Goal: Task Accomplishment & Management: Understand process/instructions

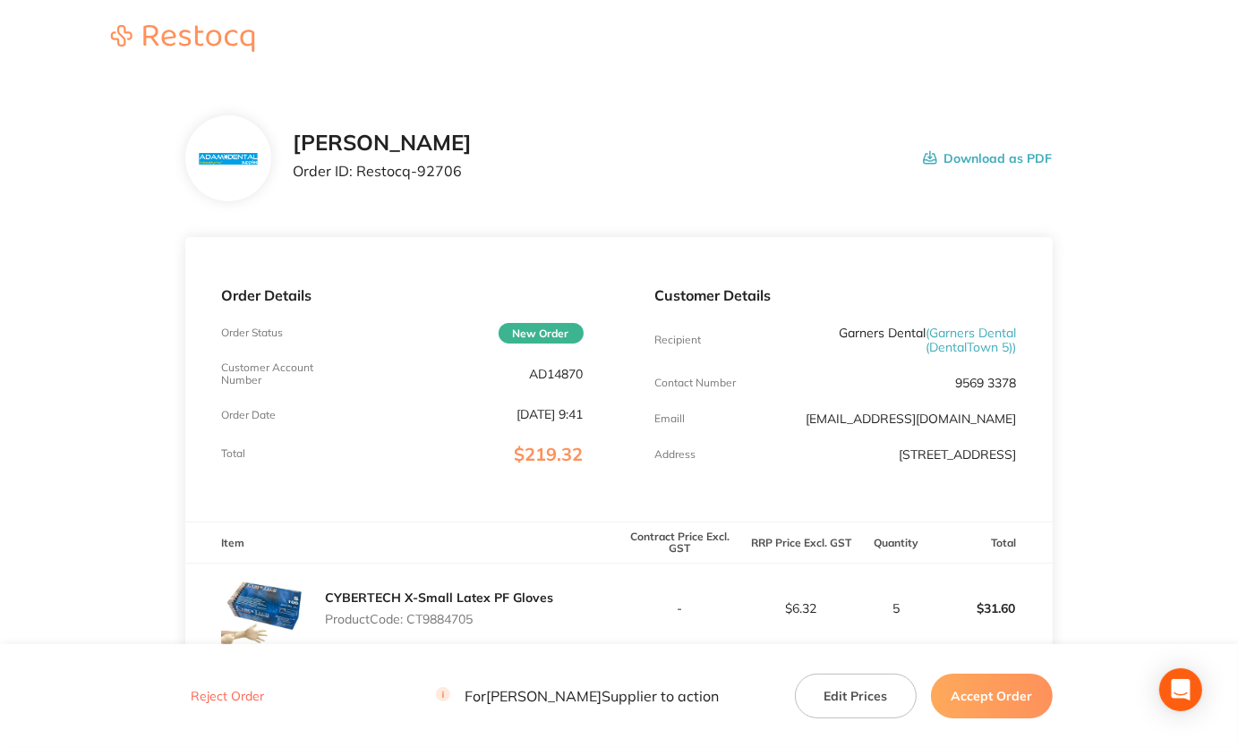
click at [554, 375] on p "AD14870" at bounding box center [557, 374] width 54 height 14
copy p "AD14870"
drag, startPoint x: 629, startPoint y: 87, endPoint x: 662, endPoint y: 98, distance: 34.8
click at [629, 87] on section "[PERSON_NAME] Dental Order ID: Restocq- 92706 Download as PDF Order Details Ord…" at bounding box center [618, 695] width 867 height 1231
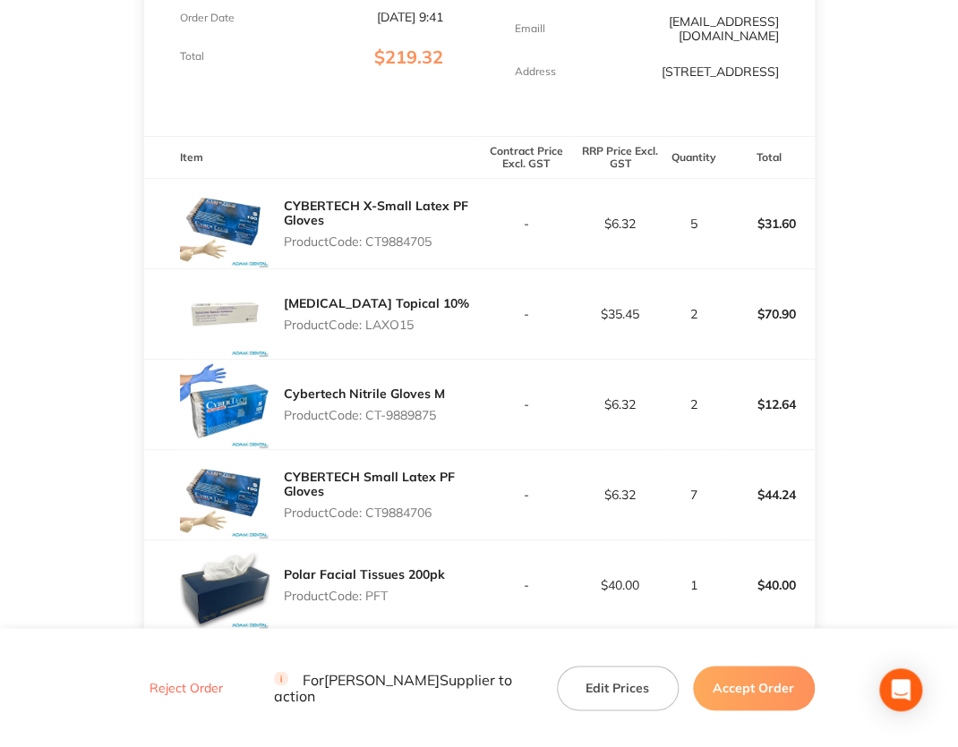
scroll to position [358, 0]
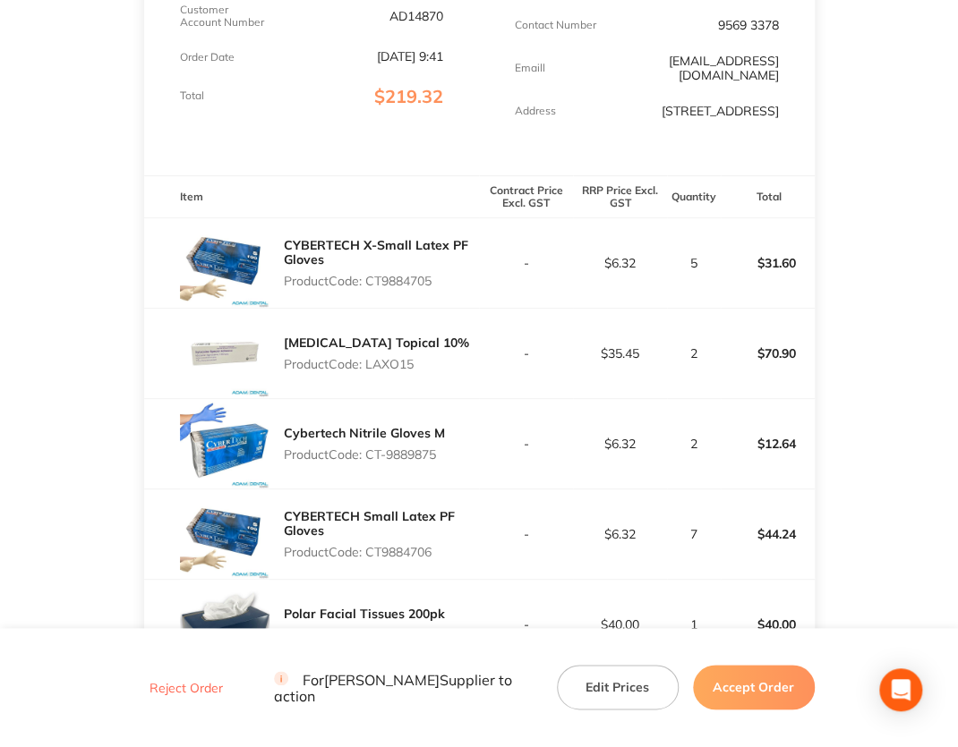
click at [429, 21] on p "AD14870" at bounding box center [416, 16] width 54 height 14
copy p "AD14870"
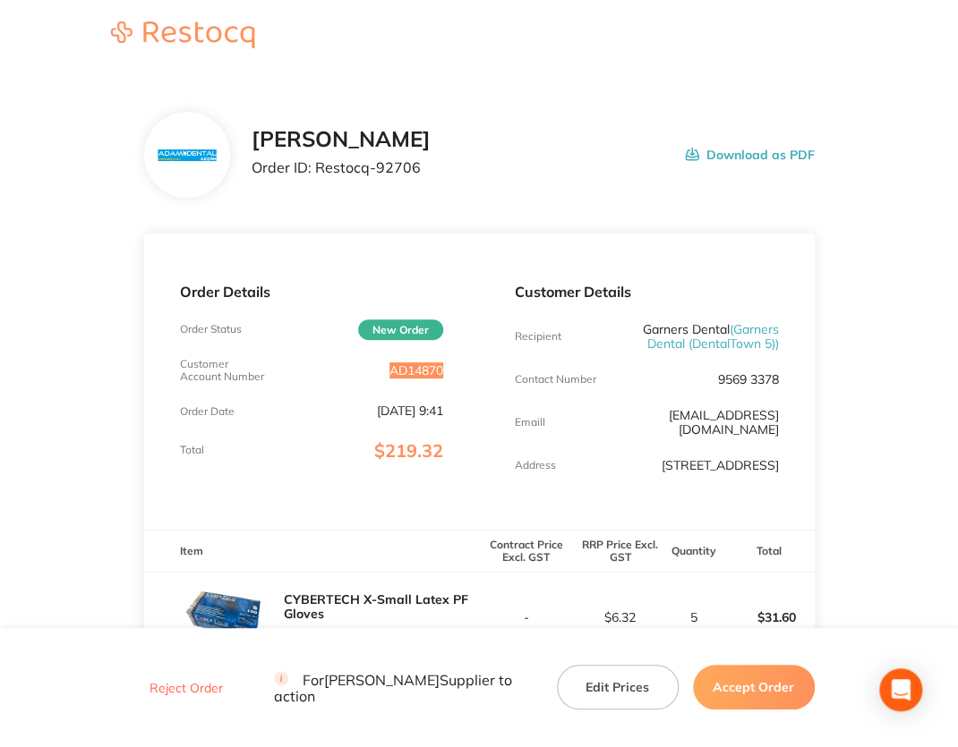
scroll to position [0, 0]
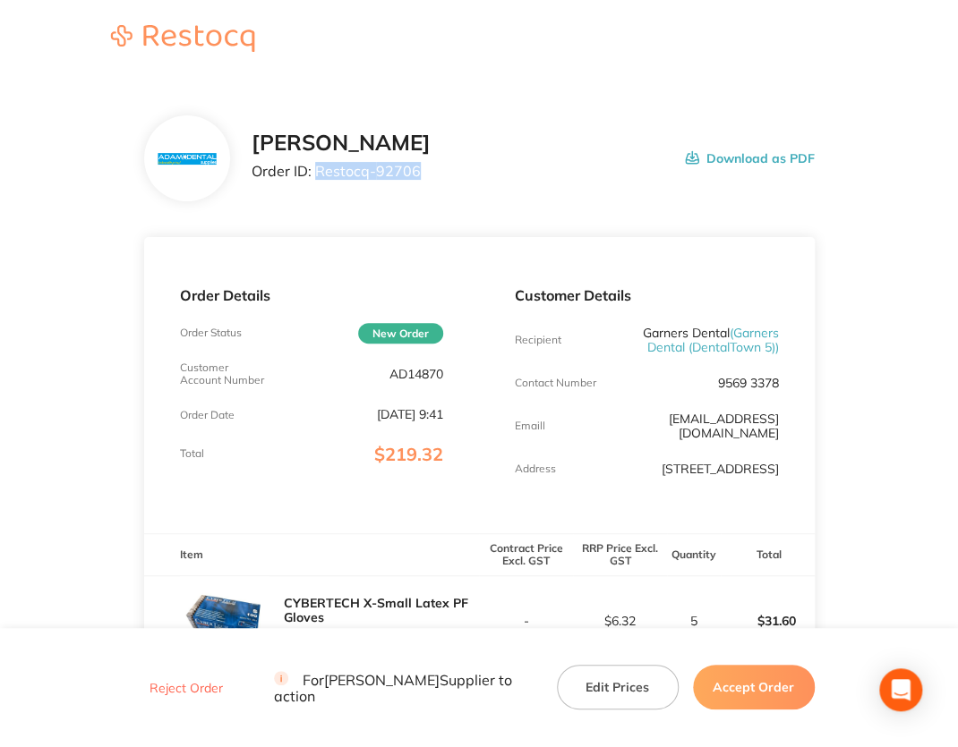
drag, startPoint x: 316, startPoint y: 167, endPoint x: 431, endPoint y: 177, distance: 115.1
click at [431, 177] on div "[PERSON_NAME] Order ID: Restocq- 92706 Download as PDF" at bounding box center [533, 159] width 563 height 56
copy p "Restocq- 92706"
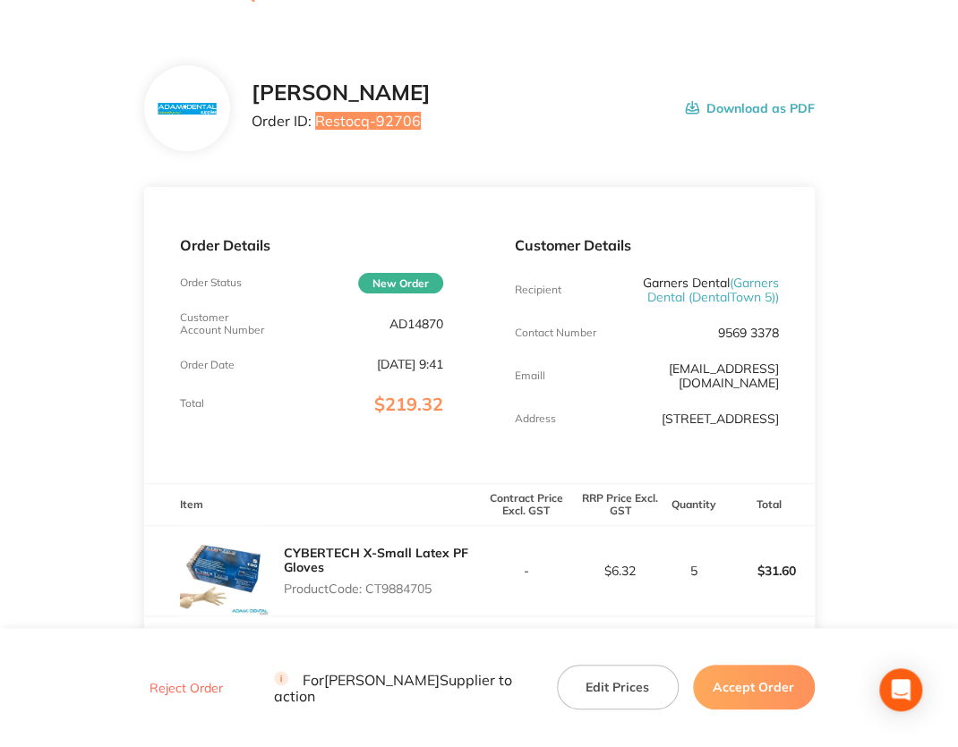
scroll to position [269, 0]
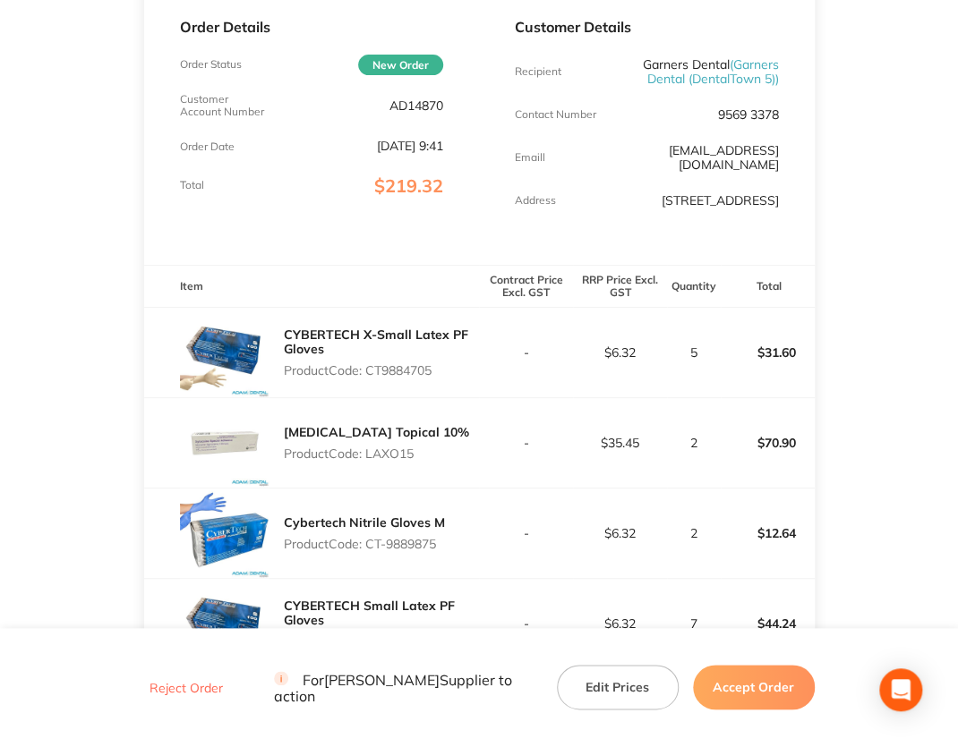
click at [401, 375] on p "Product Code: CT9884705" at bounding box center [382, 370] width 196 height 14
copy p "CT9884705"
click at [385, 454] on p "Product Code: LAXO15" at bounding box center [376, 454] width 185 height 14
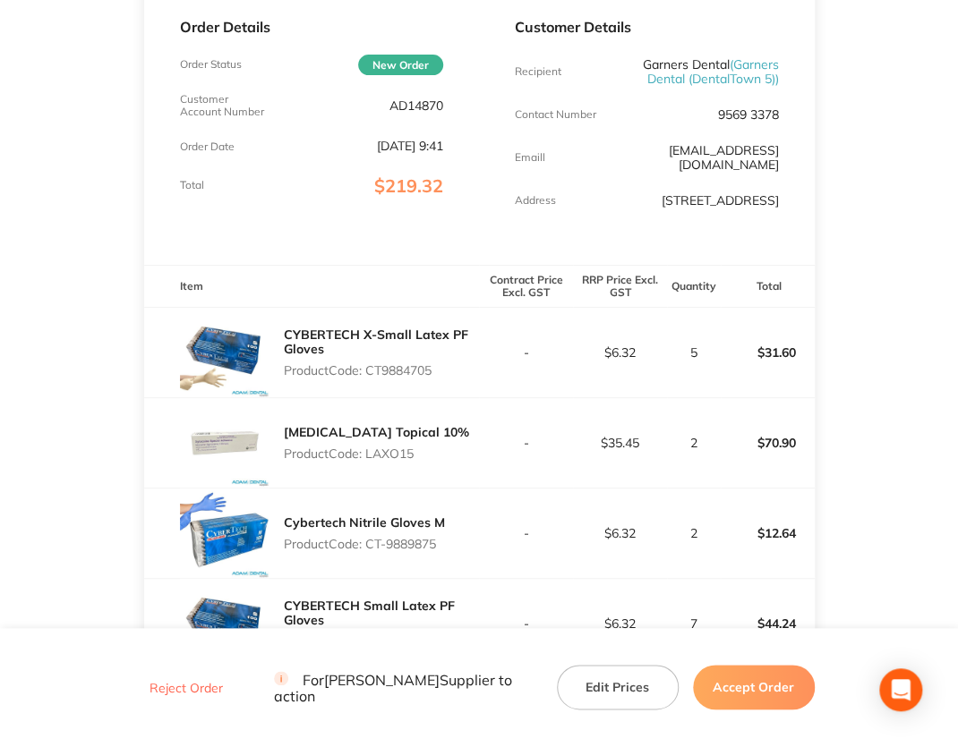
copy p "LAXO15"
drag, startPoint x: 369, startPoint y: 545, endPoint x: 478, endPoint y: 553, distance: 109.5
click at [478, 553] on tr "Cybertech Nitrile Gloves M Product Code: CT-9889875 - $6.32 2 $12.64" at bounding box center [479, 534] width 670 height 90
copy p "CT-9889875"
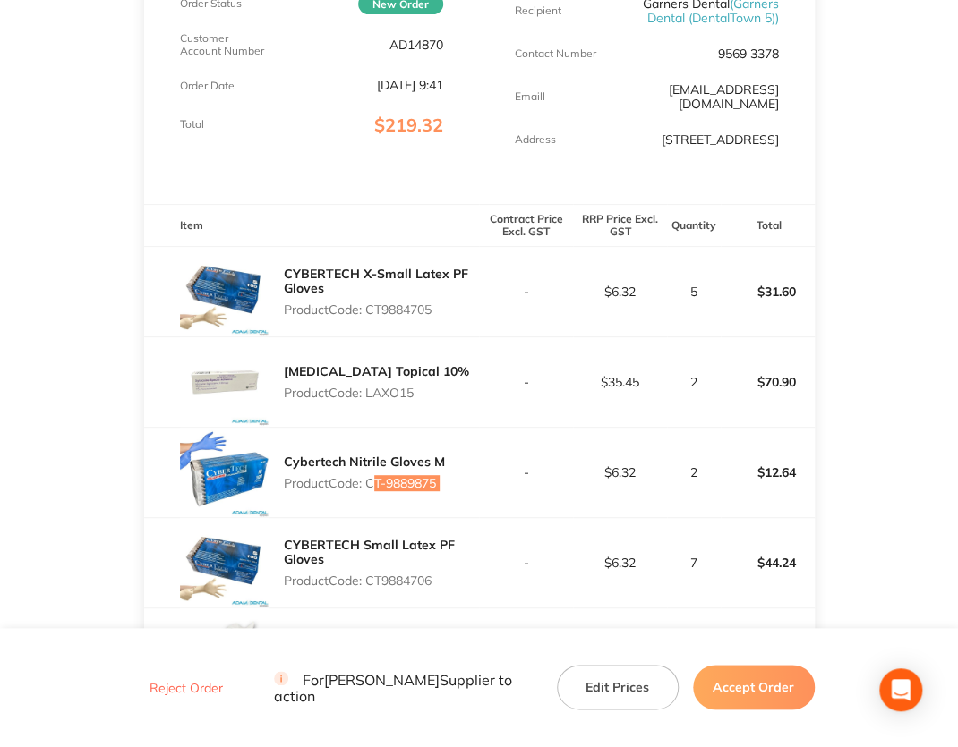
scroll to position [448, 0]
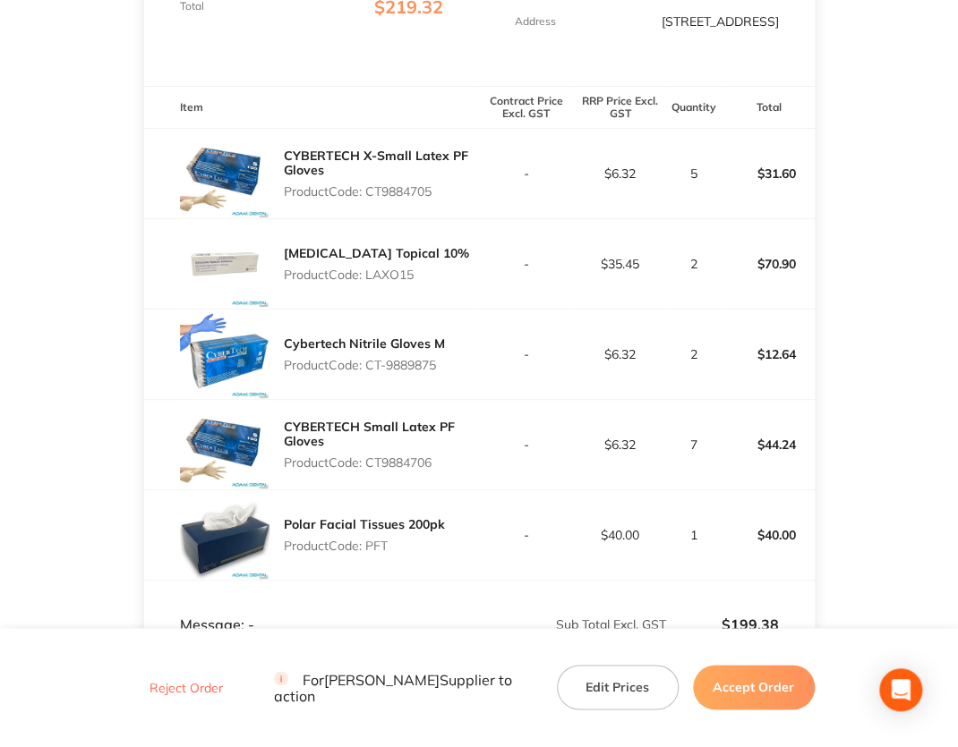
click at [374, 461] on p "Product Code: CT9884706" at bounding box center [382, 463] width 196 height 14
click at [375, 461] on p "Product Code: CT9884706" at bounding box center [382, 463] width 196 height 14
copy p "CT9884706"
click at [380, 547] on p "Product Code: PFT" at bounding box center [364, 546] width 161 height 14
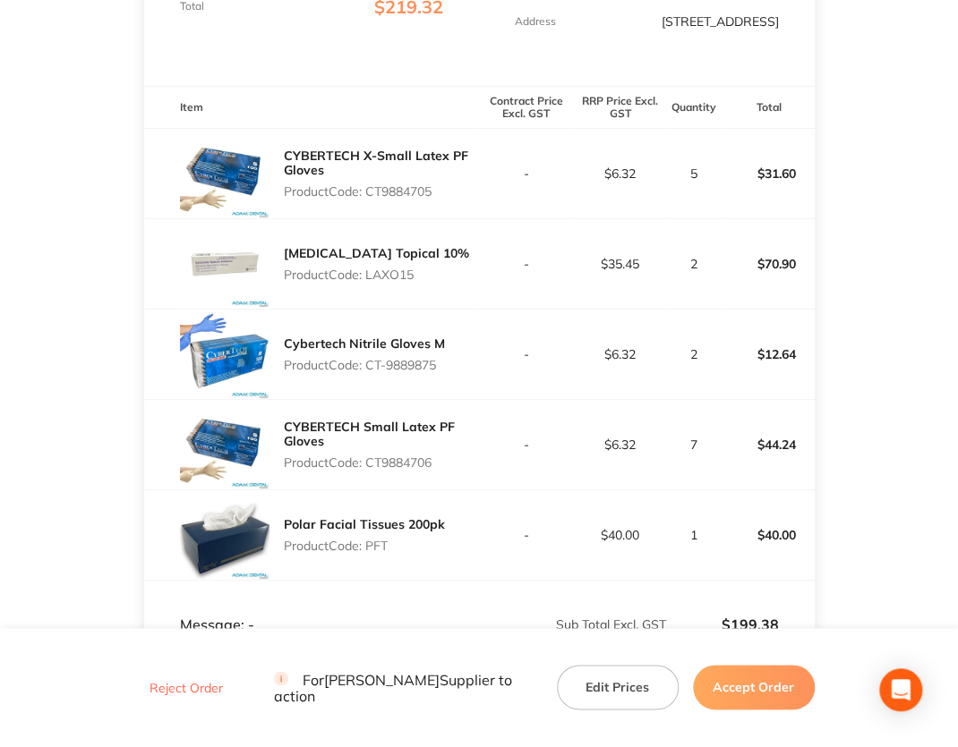
copy p "PFT"
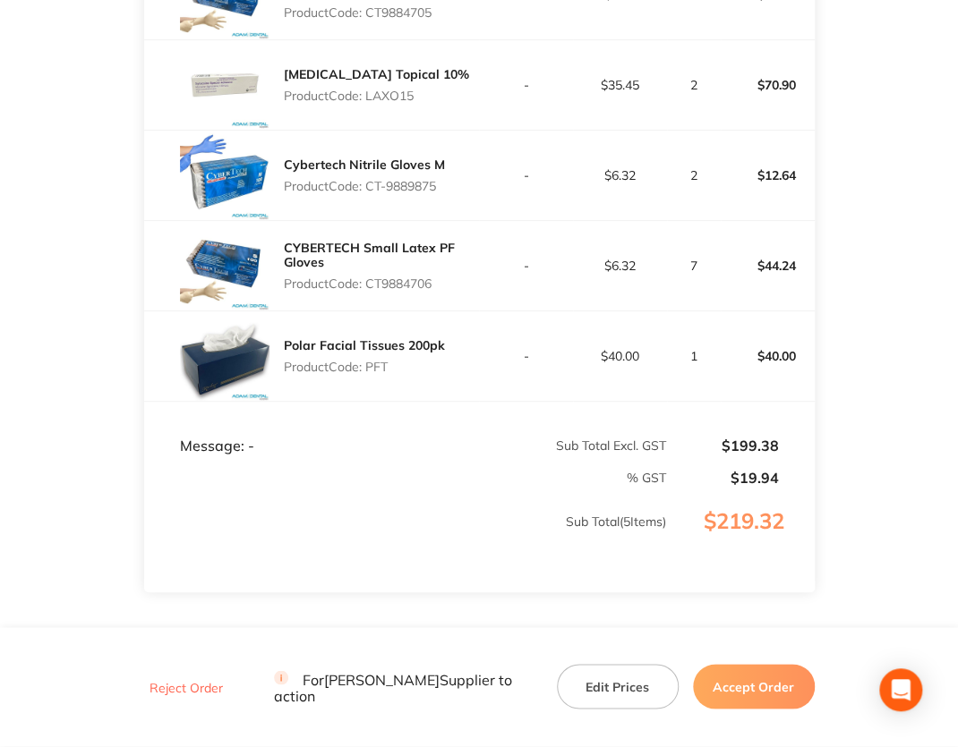
scroll to position [537, 0]
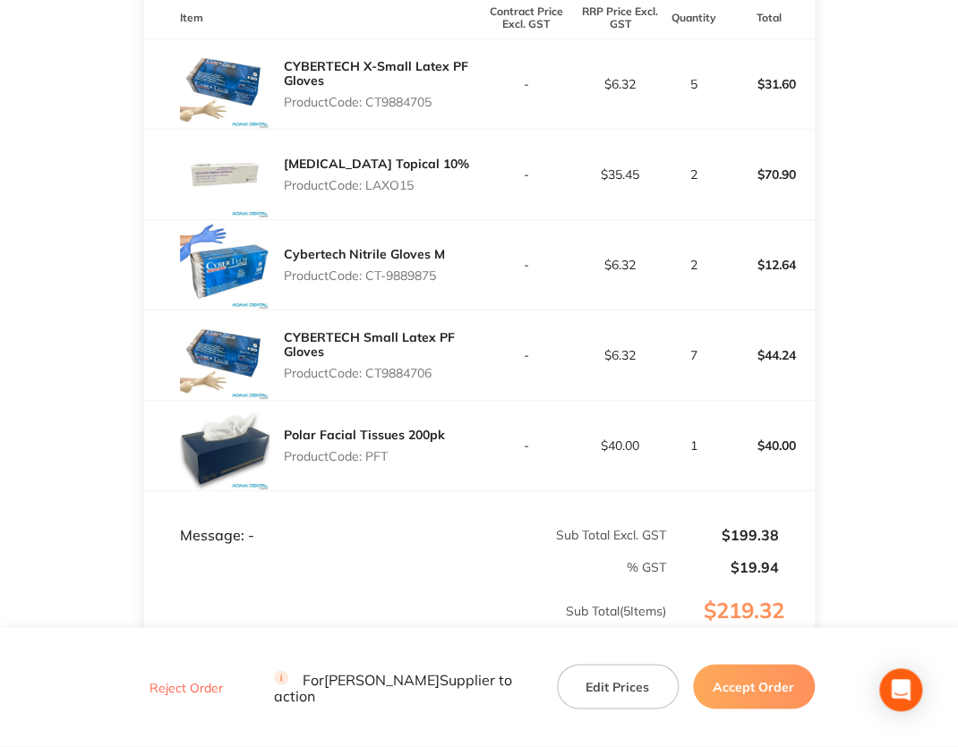
click at [745, 692] on button "Accept Order" at bounding box center [754, 687] width 122 height 45
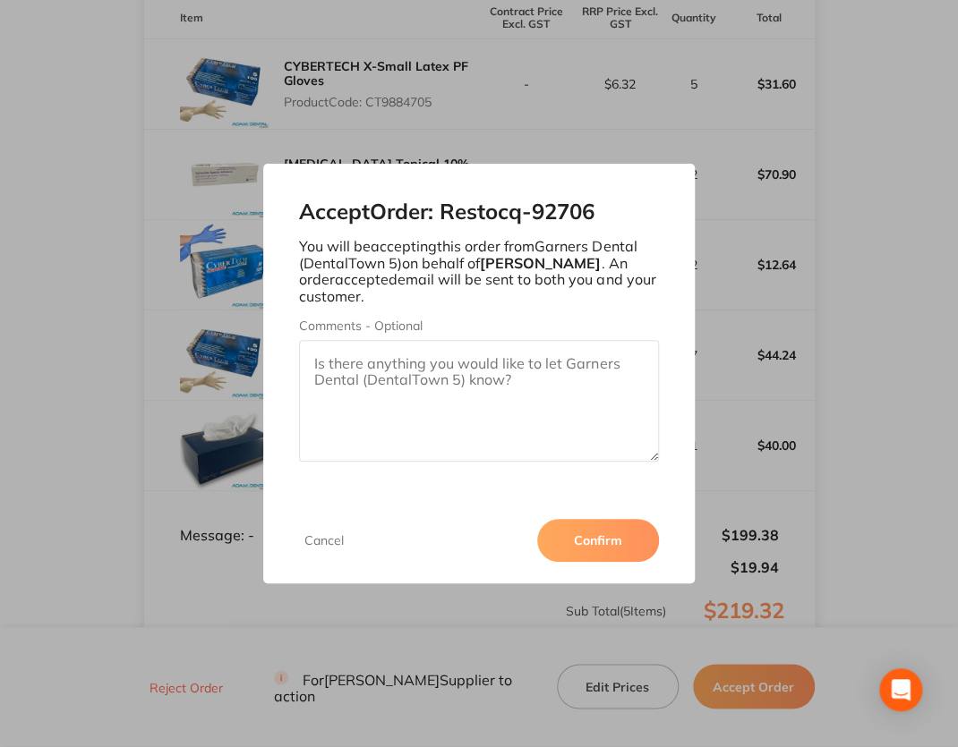
click at [601, 538] on button "Confirm" at bounding box center [598, 540] width 122 height 43
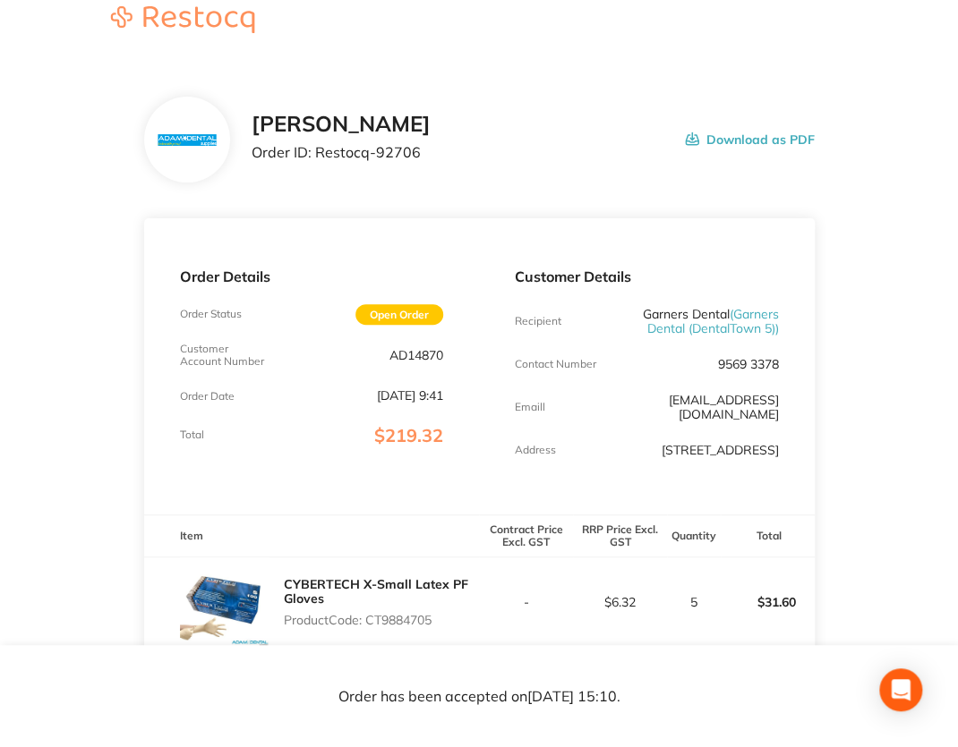
scroll to position [0, 0]
